Goal: Transaction & Acquisition: Subscribe to service/newsletter

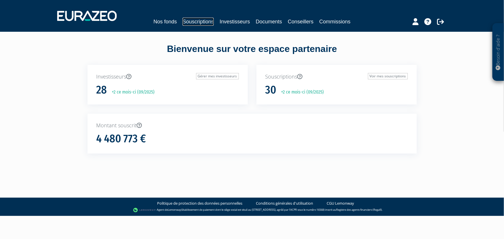
click at [197, 20] on link "Souscriptions" at bounding box center [197, 22] width 31 height 8
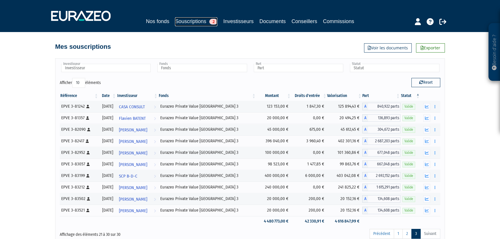
click at [188, 20] on link "Souscriptions 2" at bounding box center [196, 21] width 42 height 9
click at [401, 234] on link "1" at bounding box center [398, 234] width 9 height 10
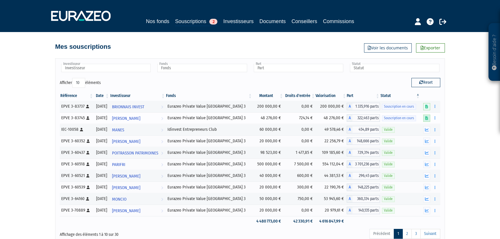
click at [427, 118] on icon at bounding box center [426, 118] width 3 height 4
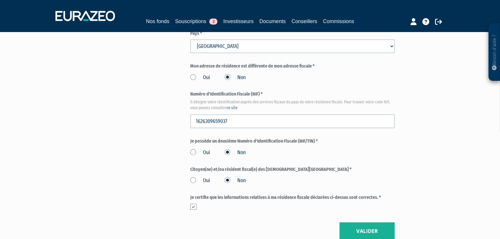
scroll to position [682, 0]
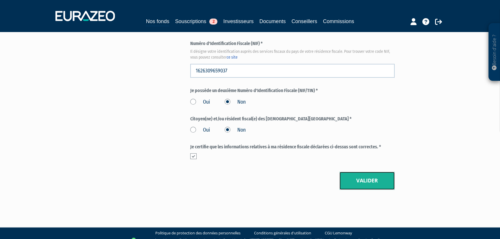
click at [366, 179] on button "Valider" at bounding box center [366, 181] width 55 height 18
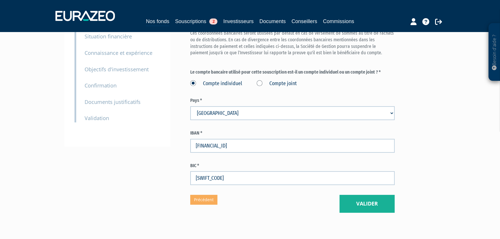
scroll to position [105, 0]
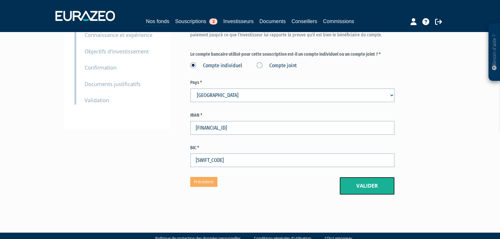
click at [365, 185] on button "Valider" at bounding box center [366, 186] width 55 height 18
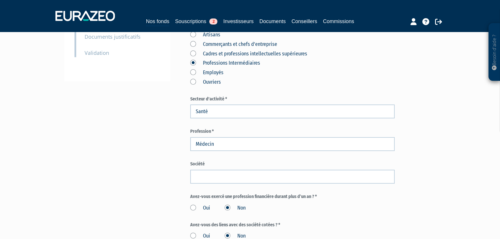
scroll to position [262, 0]
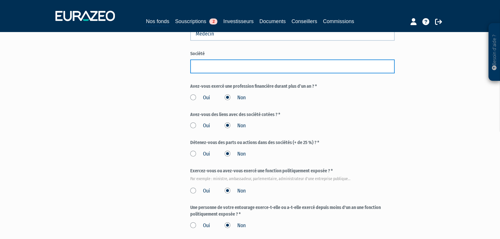
click at [199, 66] on input "text" at bounding box center [292, 66] width 204 height 14
type input "Centre Hospitalier de Macon"
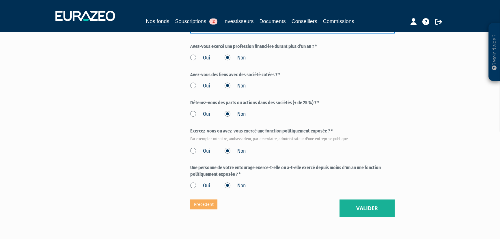
scroll to position [315, 0]
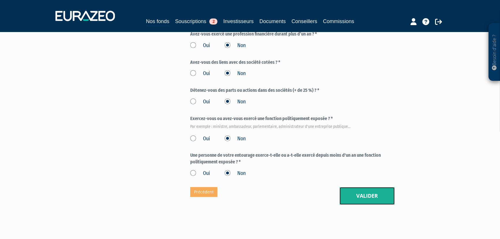
click at [369, 195] on button "Valider" at bounding box center [366, 196] width 55 height 18
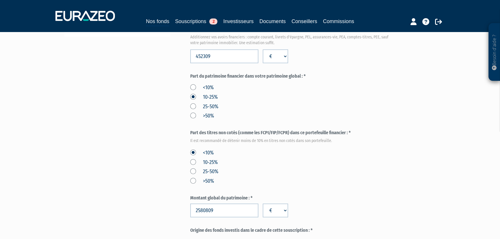
scroll to position [210, 0]
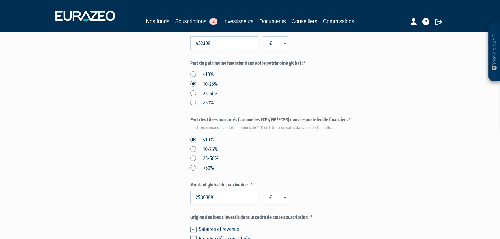
click at [193, 94] on label "25-50%" at bounding box center [204, 94] width 28 height 8
click at [0, 0] on input "25-50%" at bounding box center [0, 0] width 0 height 0
click at [193, 83] on label "10-25%" at bounding box center [203, 85] width 27 height 8
click at [0, 0] on input "10-25%" at bounding box center [0, 0] width 0 height 0
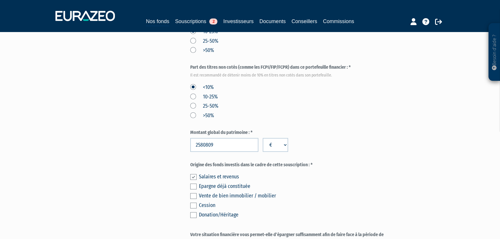
click at [193, 95] on label "10-25%" at bounding box center [203, 97] width 27 height 8
click at [0, 0] on input "10-25%" at bounding box center [0, 0] width 0 height 0
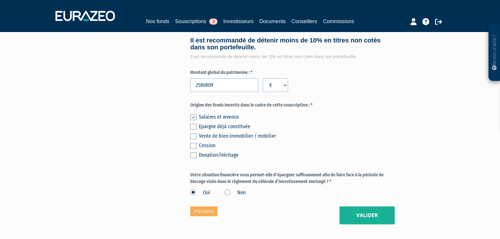
scroll to position [367, 0]
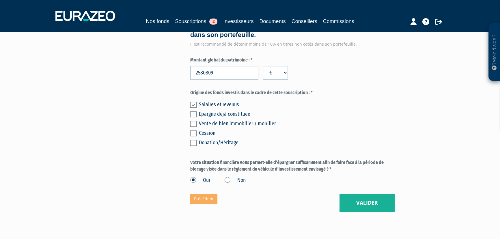
click at [192, 124] on label at bounding box center [193, 124] width 6 height 6
click at [0, 0] on input "checkbox" at bounding box center [0, 0] width 0 height 0
click at [193, 104] on label at bounding box center [193, 105] width 6 height 6
click at [0, 0] on input "checkbox" at bounding box center [0, 0] width 0 height 0
click at [365, 201] on button "Valider" at bounding box center [366, 203] width 55 height 18
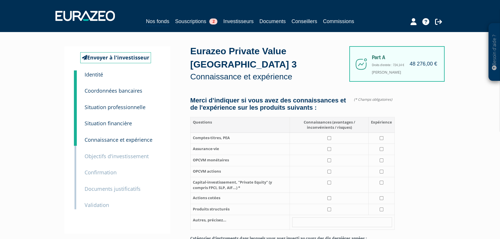
scroll to position [52, 0]
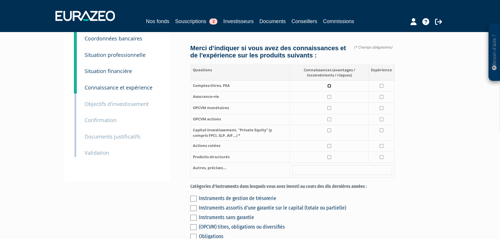
click at [329, 88] on input "checkbox" at bounding box center [329, 86] width 4 height 4
checkbox input "true"
click at [330, 99] on input "checkbox" at bounding box center [329, 97] width 4 height 4
checkbox input "true"
click at [330, 110] on input "checkbox" at bounding box center [329, 108] width 4 height 4
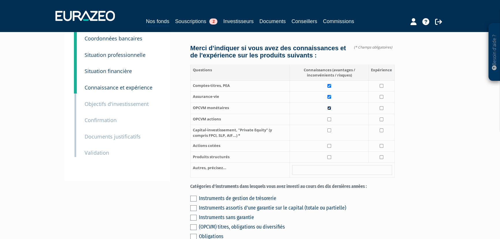
checkbox input "true"
click at [329, 121] on input "checkbox" at bounding box center [329, 119] width 4 height 4
checkbox input "true"
click at [330, 132] on input "checkbox" at bounding box center [329, 130] width 4 height 4
checkbox input "true"
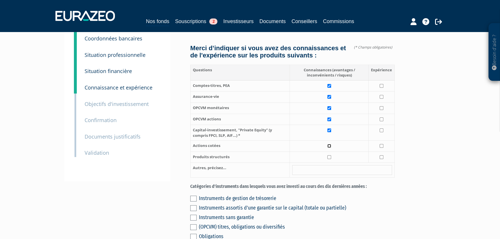
click at [330, 148] on input "checkbox" at bounding box center [329, 146] width 4 height 4
checkbox input "true"
click at [381, 99] on input "checkbox" at bounding box center [382, 97] width 4 height 4
checkbox input "true"
click at [381, 110] on input "checkbox" at bounding box center [382, 108] width 4 height 4
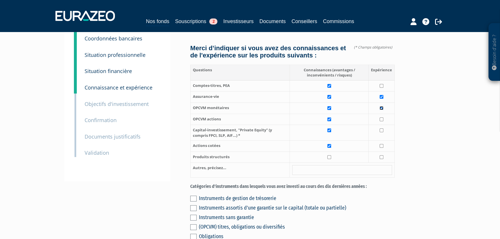
checkbox input "true"
click at [381, 121] on input "checkbox" at bounding box center [382, 119] width 4 height 4
checkbox input "true"
click at [381, 132] on input "checkbox" at bounding box center [382, 130] width 4 height 4
checkbox input "true"
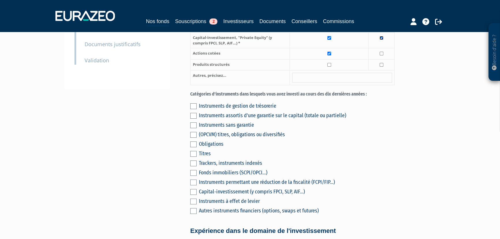
scroll to position [157, 0]
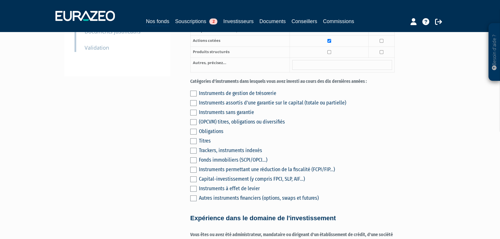
click at [194, 96] on label at bounding box center [193, 94] width 6 height 6
click at [0, 0] on input "checkbox" at bounding box center [0, 0] width 0 height 0
click at [192, 106] on label at bounding box center [193, 103] width 6 height 6
click at [0, 0] on input "checkbox" at bounding box center [0, 0] width 0 height 0
click at [192, 115] on label at bounding box center [193, 113] width 6 height 6
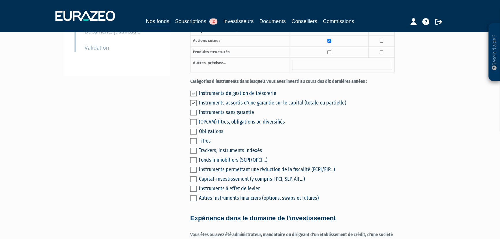
click at [0, 0] on input "checkbox" at bounding box center [0, 0] width 0 height 0
click at [192, 125] on label at bounding box center [193, 122] width 6 height 6
click at [0, 0] on input "checkbox" at bounding box center [0, 0] width 0 height 0
click at [193, 182] on label at bounding box center [193, 179] width 6 height 6
click at [0, 0] on input "checkbox" at bounding box center [0, 0] width 0 height 0
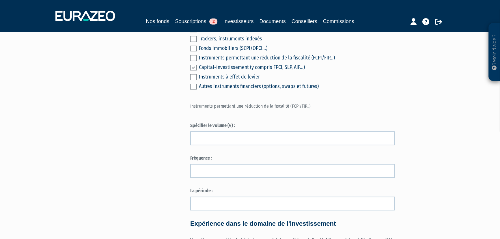
scroll to position [210, 0]
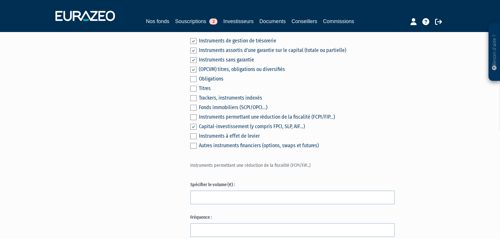
click at [193, 130] on label at bounding box center [193, 127] width 6 height 6
click at [0, 0] on input "checkbox" at bounding box center [0, 0] width 0 height 0
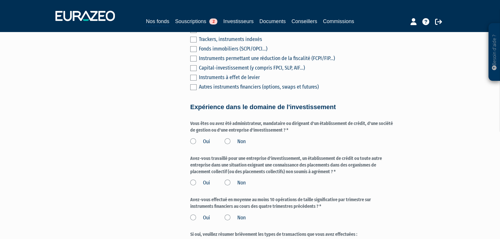
scroll to position [315, 0]
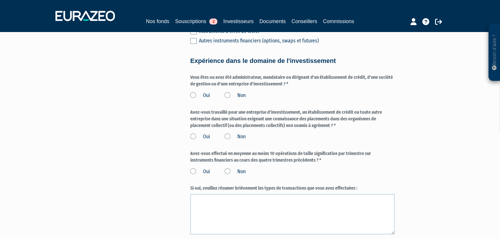
click at [228, 99] on label "Non" at bounding box center [235, 96] width 21 height 8
click at [0, 0] on input "Non" at bounding box center [0, 0] width 0 height 0
click at [228, 141] on label "Non" at bounding box center [235, 137] width 21 height 8
click at [0, 0] on input "Non" at bounding box center [0, 0] width 0 height 0
click at [229, 182] on form "(* Champs obligatoires) Merci d’indiquer si vous avez des connaissances et de l…" at bounding box center [292, 63] width 204 height 563
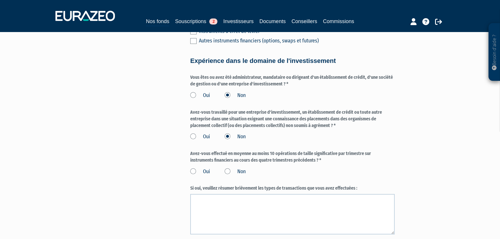
click at [227, 175] on label "Non" at bounding box center [235, 172] width 21 height 8
click at [0, 0] on input "Non" at bounding box center [0, 0] width 0 height 0
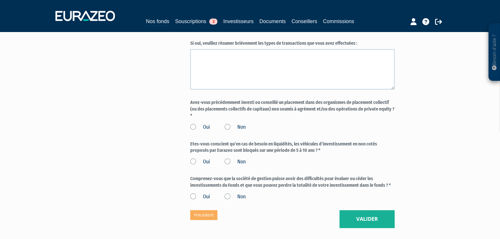
scroll to position [472, 0]
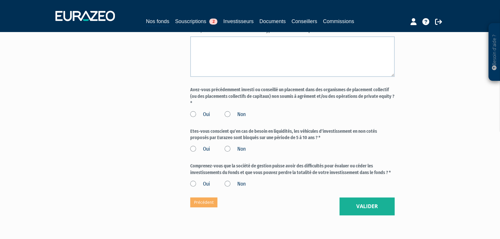
click at [229, 118] on label "Non" at bounding box center [235, 115] width 21 height 8
click at [0, 0] on input "Non" at bounding box center [0, 0] width 0 height 0
click at [194, 153] on label "Oui" at bounding box center [200, 149] width 20 height 8
click at [0, 0] on input "Oui" at bounding box center [0, 0] width 0 height 0
click at [193, 188] on label "Oui" at bounding box center [200, 184] width 20 height 8
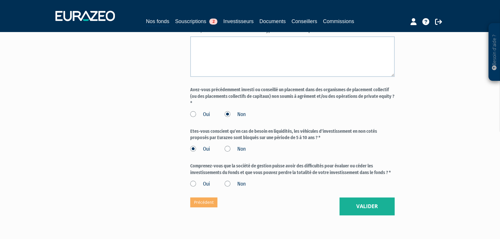
click at [0, 0] on input "Oui" at bounding box center [0, 0] width 0 height 0
click at [360, 214] on button "Valider" at bounding box center [366, 206] width 55 height 18
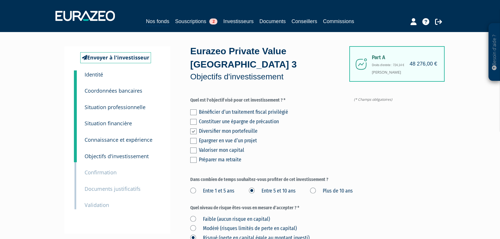
click at [194, 152] on label at bounding box center [193, 150] width 6 height 6
click at [0, 0] on input "checkbox" at bounding box center [0, 0] width 0 height 0
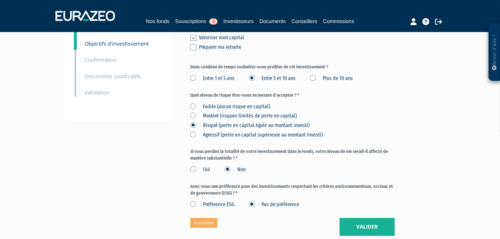
scroll to position [165, 0]
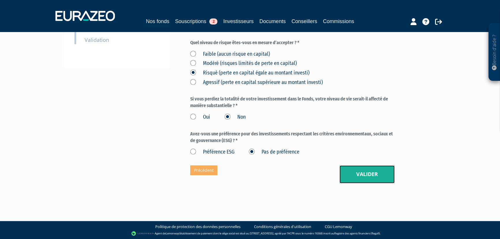
click at [366, 173] on button "Valider" at bounding box center [366, 174] width 55 height 18
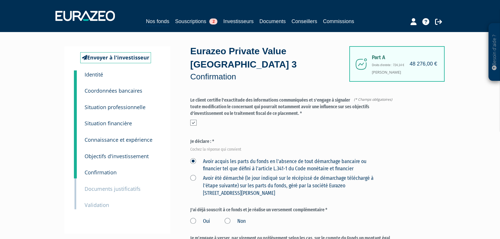
scroll to position [52, 0]
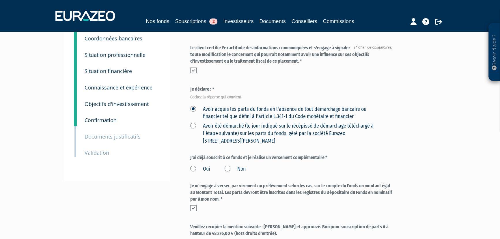
click at [97, 103] on small "Objectifs d'investissement" at bounding box center [117, 103] width 64 height 7
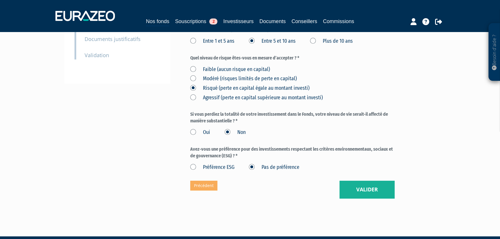
scroll to position [157, 0]
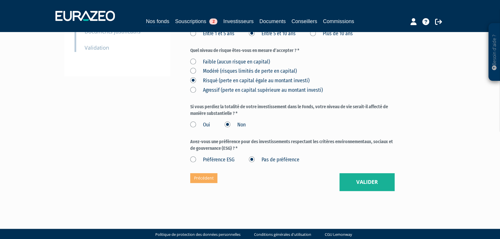
click at [192, 72] on label "Modéré (risques limités de perte en capital)" at bounding box center [243, 72] width 107 height 8
click at [0, 0] on capital\) "Modéré (risques limités de perte en capital)" at bounding box center [0, 0] width 0 height 0
click at [371, 180] on button "Valider" at bounding box center [366, 182] width 55 height 18
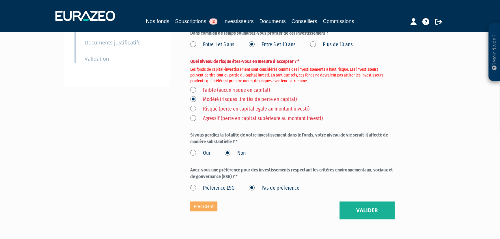
scroll to position [157, 0]
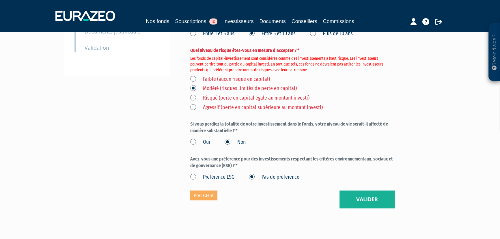
click at [193, 97] on label "Risqué (perte en capital égale au montant investi)" at bounding box center [249, 98] width 119 height 8
click at [0, 0] on investi\) "Risqué (perte en capital égale au montant investi)" at bounding box center [0, 0] width 0 height 0
click at [369, 199] on button "Valider" at bounding box center [366, 199] width 55 height 18
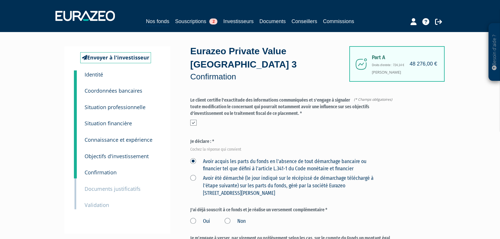
click at [97, 73] on small "Identité" at bounding box center [94, 74] width 18 height 7
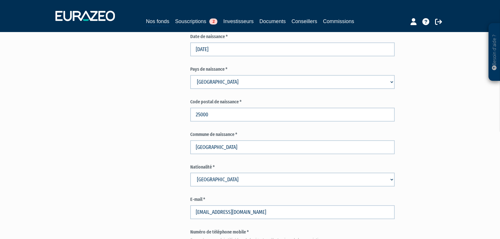
scroll to position [262, 0]
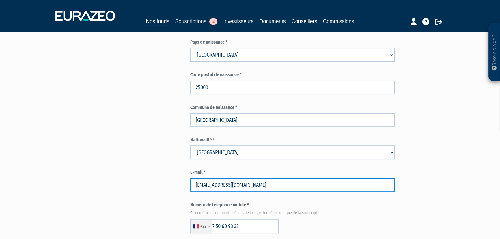
drag, startPoint x: 247, startPoint y: 184, endPoint x: 160, endPoint y: 183, distance: 87.2
click at [160, 183] on div "Envoyer à l'investisseur 1 Identité 2 Coordonnées bancaires 3 Situation profess…" at bounding box center [250, 196] width 363 height 825
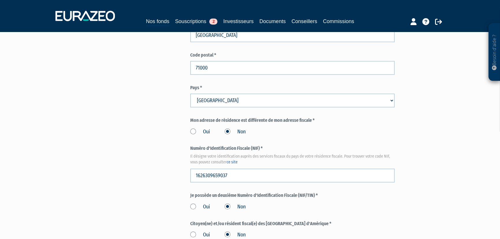
scroll to position [688, 0]
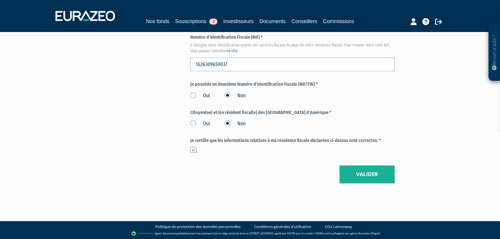
type input "rossignolinadine@gmail.com"
click at [369, 170] on button "Valider" at bounding box center [366, 174] width 55 height 18
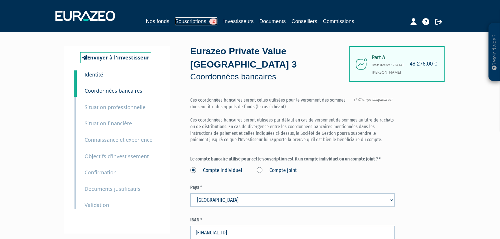
click at [195, 23] on link "Souscriptions 2" at bounding box center [196, 21] width 42 height 8
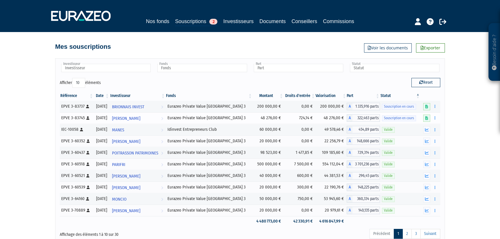
click at [355, 118] on span "322,463 parts" at bounding box center [365, 118] width 27 height 8
click at [267, 116] on td "48 276,00 €" at bounding box center [268, 118] width 31 height 12
click at [434, 118] on button "button" at bounding box center [434, 117] width 7 height 7
click at [424, 128] on link "Editer le montant" at bounding box center [418, 129] width 38 height 10
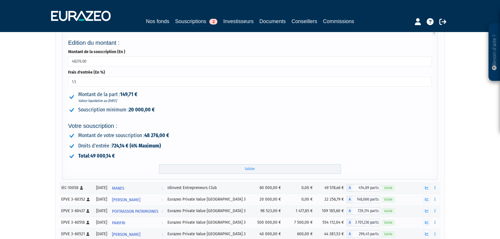
scroll to position [105, 0]
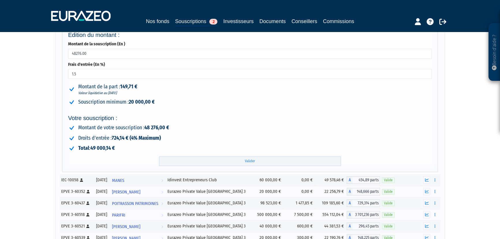
click at [163, 128] on strong "48 276,00 €" at bounding box center [156, 127] width 25 height 6
click at [156, 128] on strong "48 276,00 €" at bounding box center [156, 127] width 25 height 6
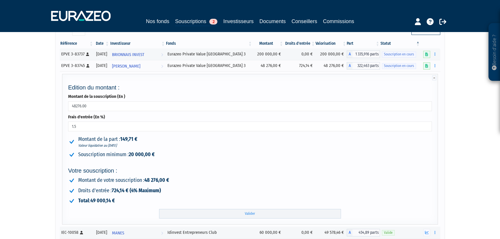
drag, startPoint x: 97, startPoint y: 105, endPoint x: 61, endPoint y: 104, distance: 36.7
click at [61, 104] on td "Edition du montant : Montant de la souscription (En ) 48276.00 Frais d'entrée (…" at bounding box center [250, 149] width 380 height 155
type input "49259"
click at [254, 214] on input "Valider" at bounding box center [250, 214] width 182 height 10
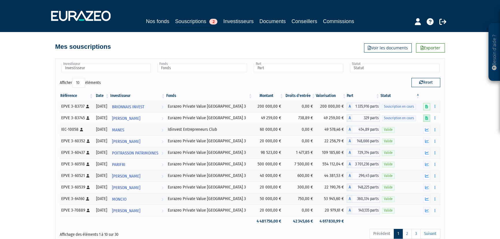
click at [427, 118] on icon at bounding box center [426, 118] width 3 height 4
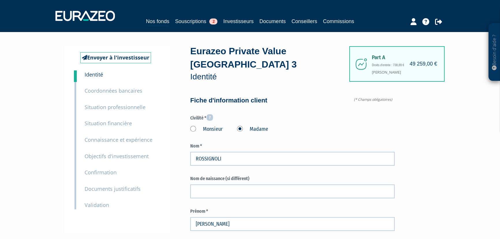
type input "7 50 60 93 32"
click at [100, 190] on small "Documents justificatifs" at bounding box center [113, 188] width 56 height 7
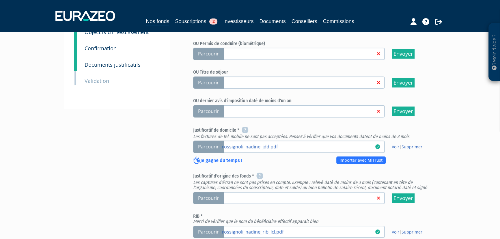
scroll to position [157, 0]
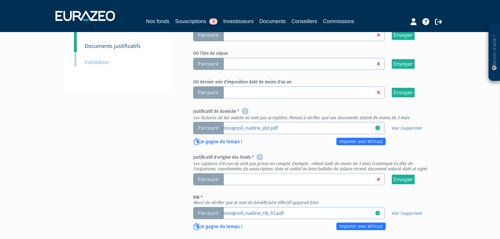
click at [205, 177] on span "Parcourir" at bounding box center [208, 179] width 31 height 12
click at [0, 0] on input "Parcourir" at bounding box center [0, 0] width 0 height 0
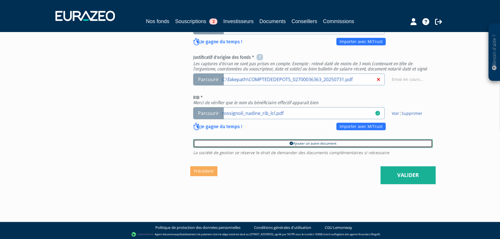
click at [295, 142] on link "Ajouter un autre document" at bounding box center [313, 143] width 240 height 9
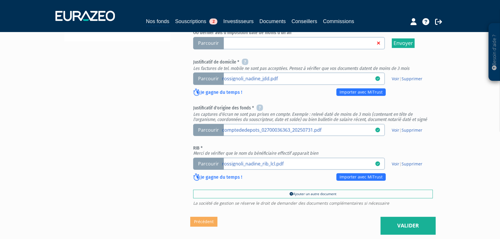
scroll to position [210, 0]
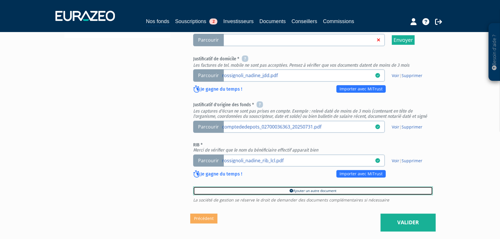
click at [305, 190] on link "Ajouter un autre document" at bounding box center [313, 190] width 240 height 9
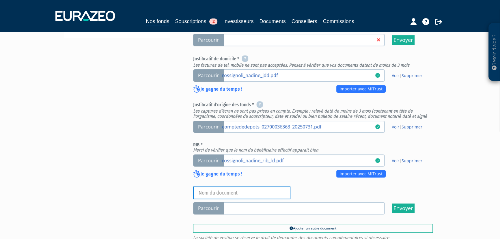
click at [249, 193] on input "text" at bounding box center [241, 192] width 97 height 13
type input "Justificatif origine des fonds"
click at [210, 210] on span "Parcourir" at bounding box center [208, 208] width 31 height 12
click at [0, 0] on input "Parcourir" at bounding box center [0, 0] width 0 height 0
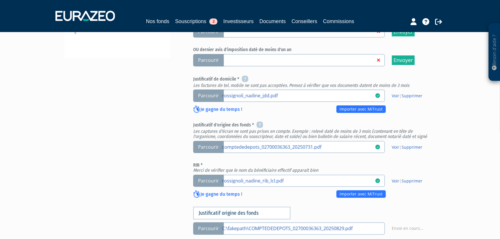
scroll to position [294, 0]
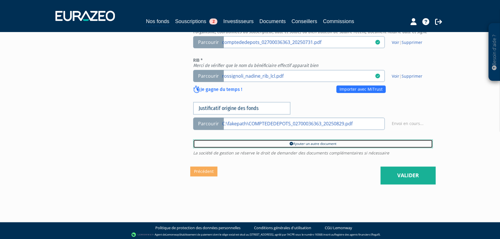
click at [294, 143] on link "Ajouter un autre document" at bounding box center [313, 143] width 240 height 9
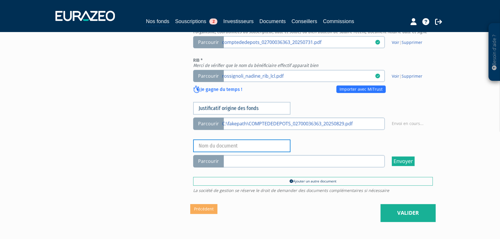
click at [258, 145] on input "text" at bounding box center [241, 145] width 97 height 13
type input "Justificatif origine des fonds"
click at [204, 160] on span "Parcourir" at bounding box center [208, 161] width 31 height 12
click at [0, 0] on input "Parcourir" at bounding box center [0, 0] width 0 height 0
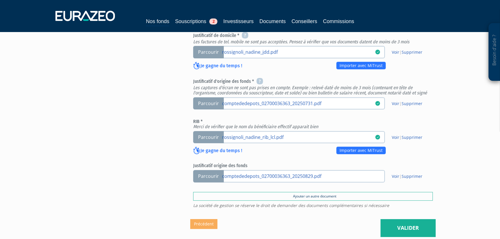
scroll to position [286, 0]
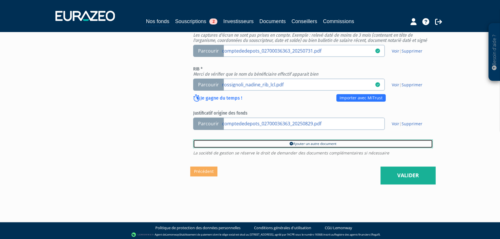
click at [289, 142] on icon at bounding box center [290, 143] width 3 height 3
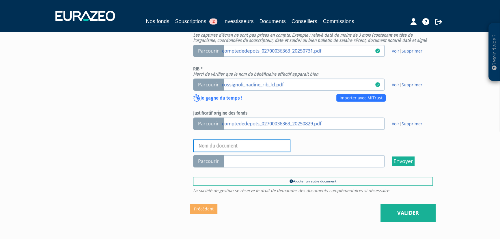
click at [217, 147] on input "text" at bounding box center [241, 145] width 97 height 13
type input "Justificatif origine des fonds"
click at [217, 162] on span "Parcourir" at bounding box center [208, 161] width 31 height 12
click at [0, 0] on input "Parcourir" at bounding box center [0, 0] width 0 height 0
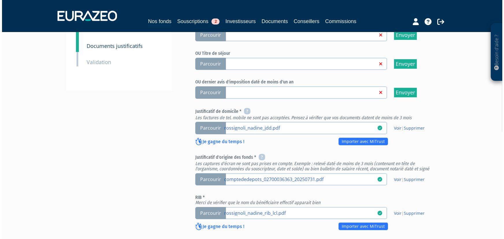
scroll to position [262, 0]
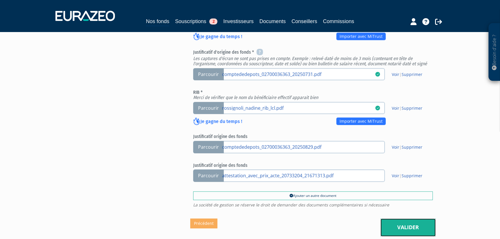
click at [408, 227] on link "Valider" at bounding box center [407, 227] width 55 height 18
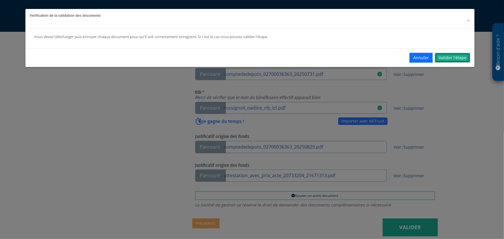
click at [460, 57] on link "Valider l'étape" at bounding box center [452, 58] width 35 height 10
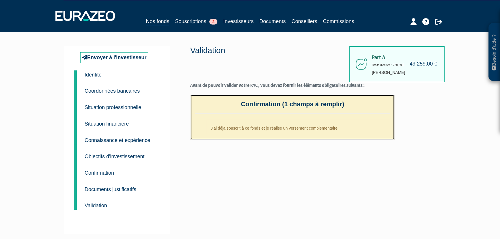
click at [265, 128] on li "J'ai déjà souscrit à ce fonds et je réalise un versement complémentaire" at bounding box center [298, 126] width 184 height 14
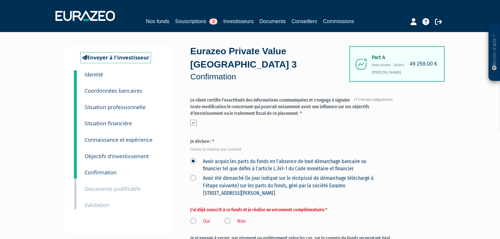
click at [228, 221] on label "Non" at bounding box center [235, 222] width 21 height 8
click at [0, 0] on input "Non" at bounding box center [0, 0] width 0 height 0
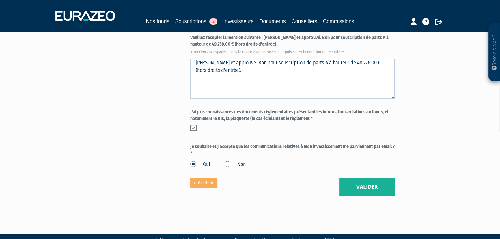
scroll to position [254, 0]
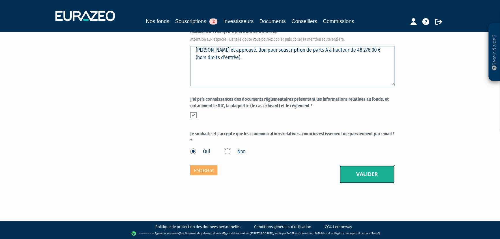
click at [366, 170] on button "Valider" at bounding box center [366, 174] width 55 height 18
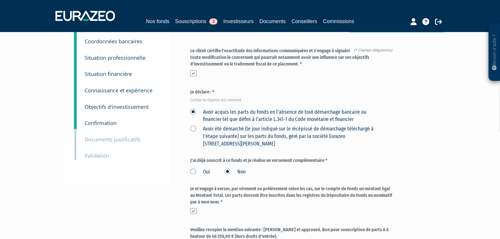
scroll to position [157, 0]
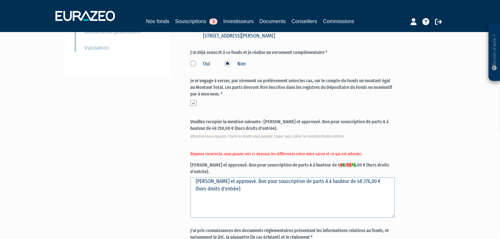
click at [302, 165] on label "Veuillez recopier la mention suivante : Lu et approuvé. Bon pour souscription d…" at bounding box center [292, 147] width 204 height 56
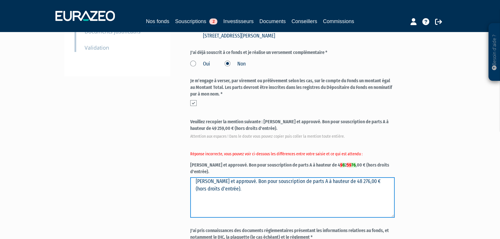
click at [318, 189] on textarea "Lu et approuvé. Bon pour souscription de parts A à hauteur de 48 276,00 € (hors…" at bounding box center [292, 197] width 204 height 40
drag, startPoint x: 280, startPoint y: 173, endPoint x: 319, endPoint y: 181, distance: 39.1
click at [319, 181] on textarea "Lu et approuvé. Bon pour souscription de parts A à hauteur de 48 276,00 € (hors…" at bounding box center [292, 197] width 204 height 40
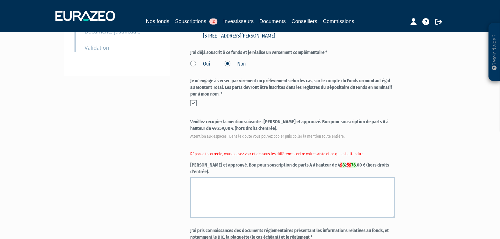
drag, startPoint x: 264, startPoint y: 121, endPoint x: 273, endPoint y: 125, distance: 9.6
click at [273, 125] on label "Veuillez recopier la mention suivante : Lu et approuvé. Bon pour souscription d…" at bounding box center [292, 147] width 204 height 56
copy label "Lu et approuvé. Bon pour souscription de parts A à hauteur de 49 259,00 € (hors…"
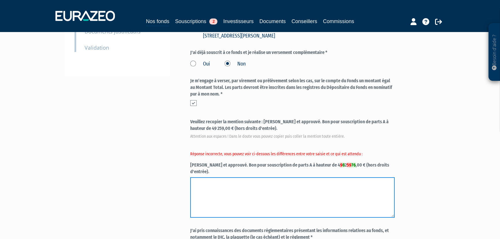
click at [214, 178] on textarea "Lu et approuvé. Bon pour souscription de parts A à hauteur de 48 276,00 € (hors…" at bounding box center [292, 197] width 204 height 40
paste textarea "Lu et approuvé. Bon pour souscription de parts A à hauteur de 49 259,00 € (hors…"
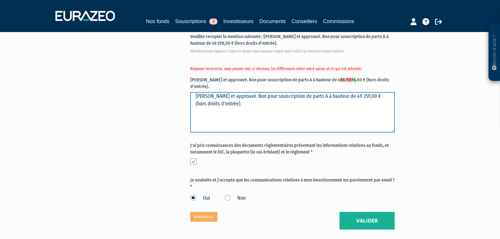
scroll to position [282, 0]
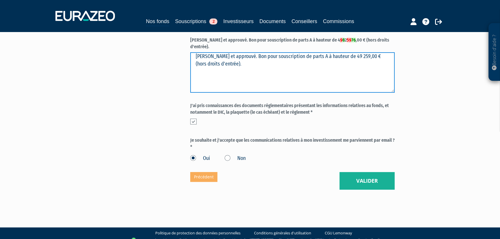
type textarea "Lu et approuvé. Bon pour souscription de parts A à hauteur de 49 259,00 € (hors…"
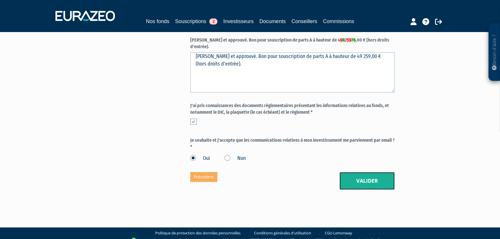
click at [376, 176] on button "Valider" at bounding box center [366, 181] width 55 height 18
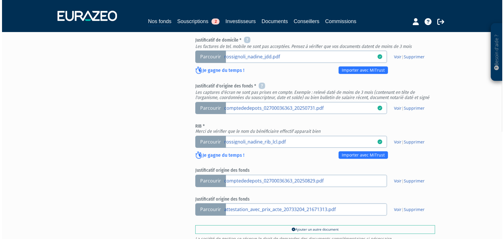
scroll to position [315, 0]
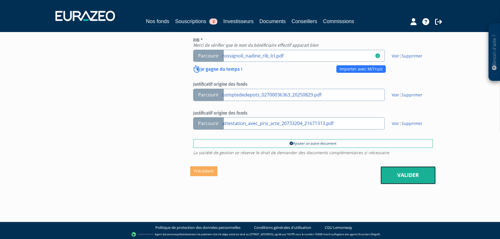
click at [405, 175] on link "Valider" at bounding box center [407, 175] width 55 height 18
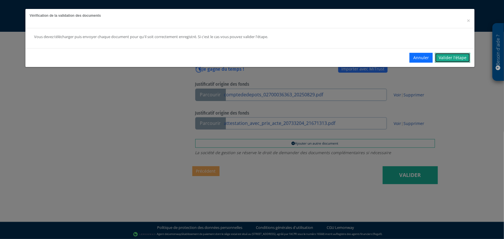
click at [454, 58] on link "Valider l'étape" at bounding box center [452, 58] width 35 height 10
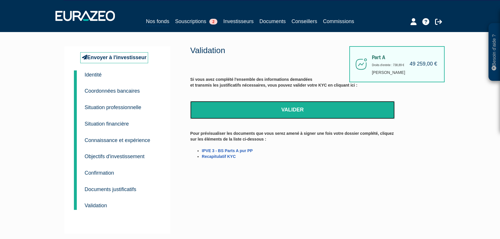
click at [295, 111] on link "Valider" at bounding box center [292, 110] width 204 height 18
